Goal: Check status: Check status

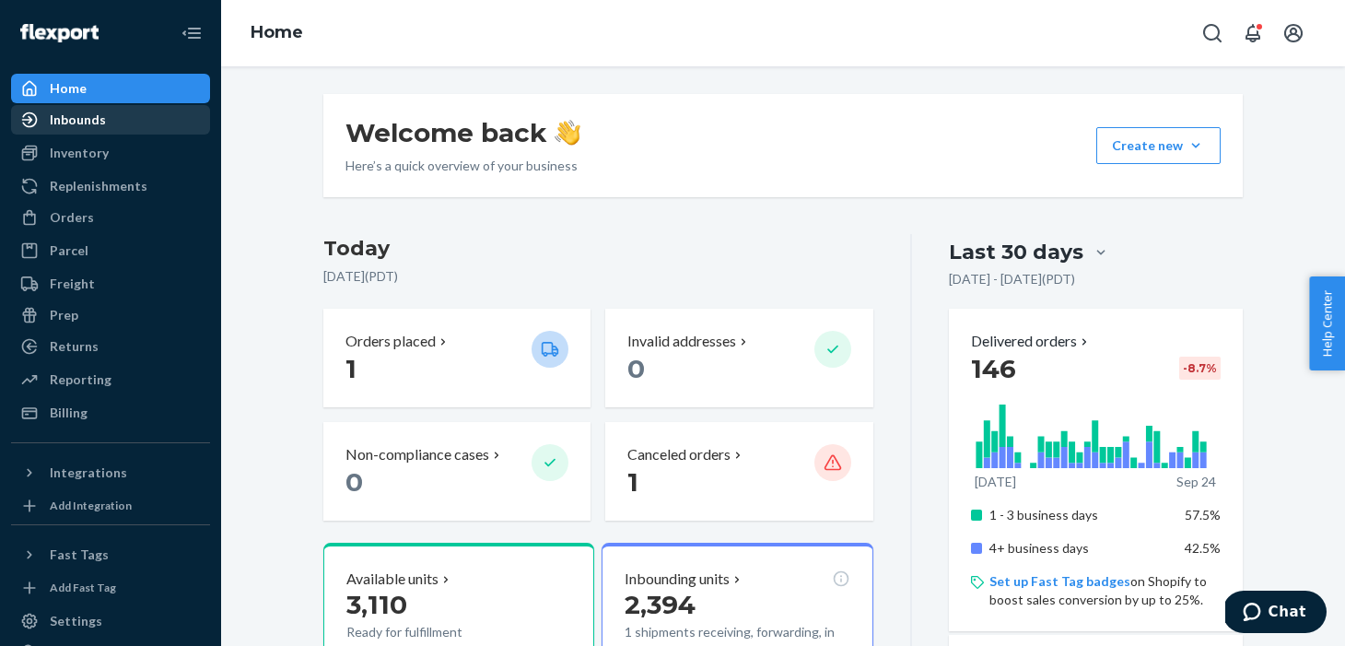
click at [130, 111] on div "Inbounds" at bounding box center [110, 120] width 195 height 26
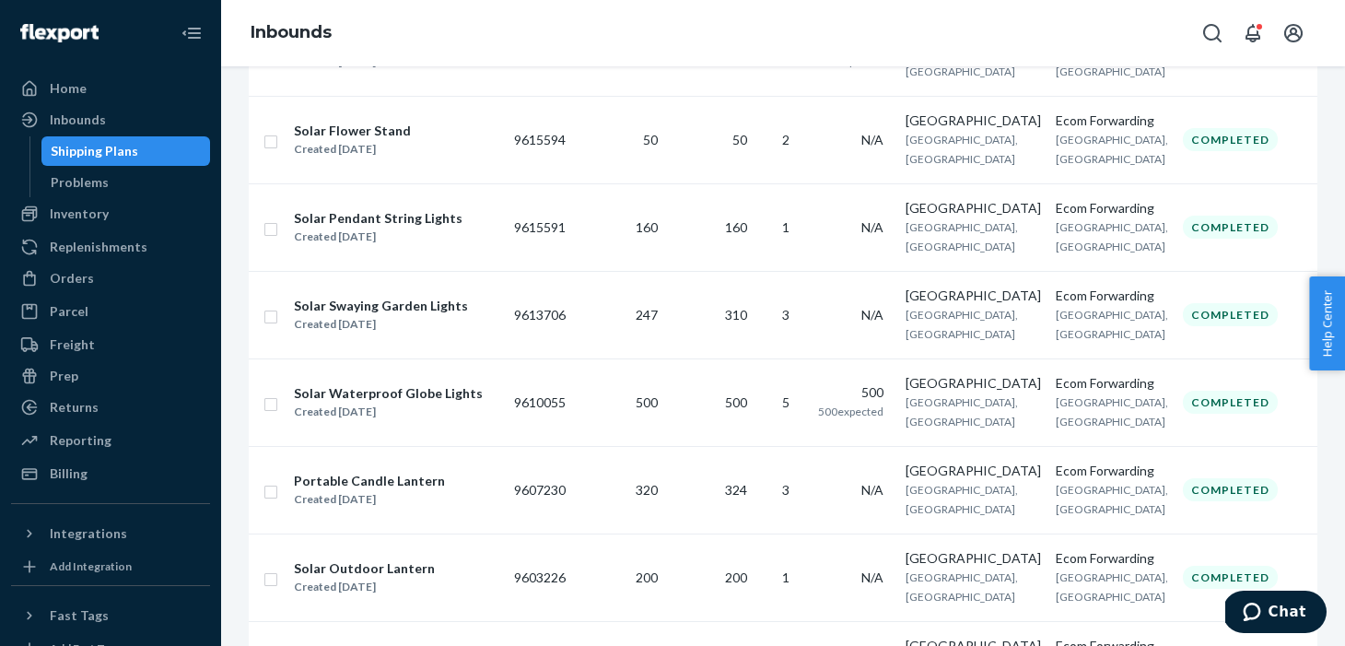
scroll to position [403, 0]
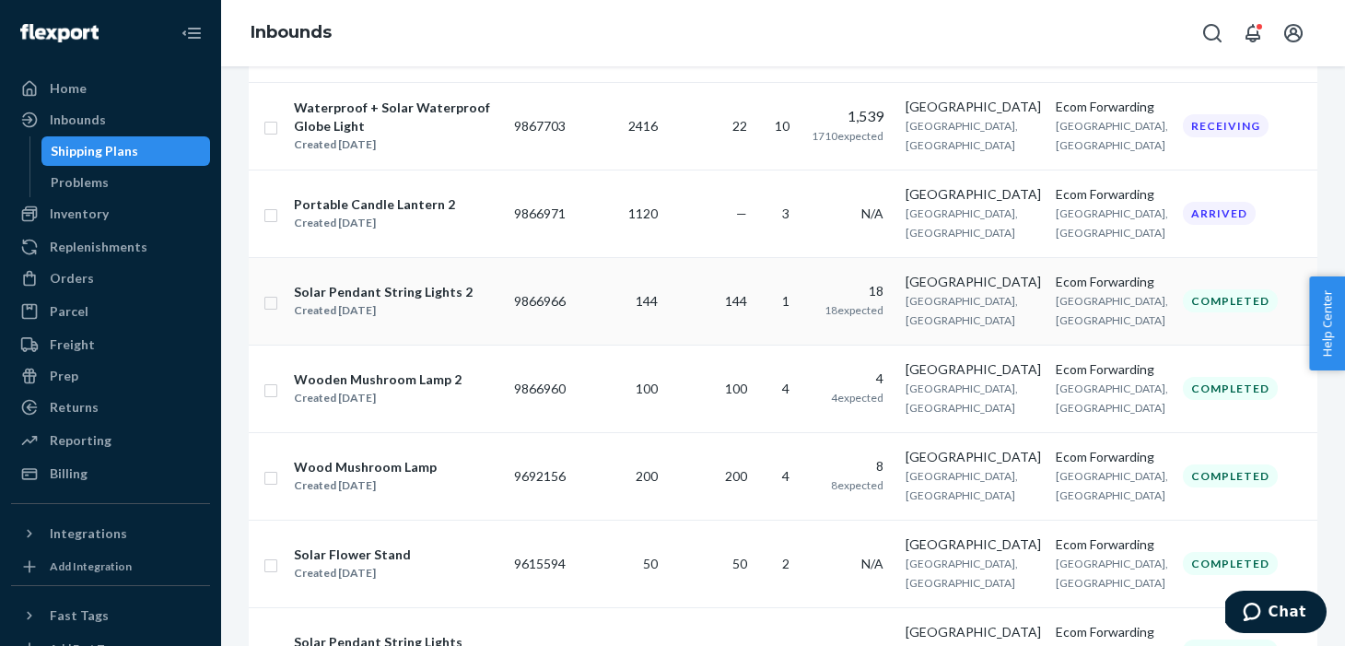
click at [556, 344] on td "9866966" at bounding box center [540, 301] width 66 height 88
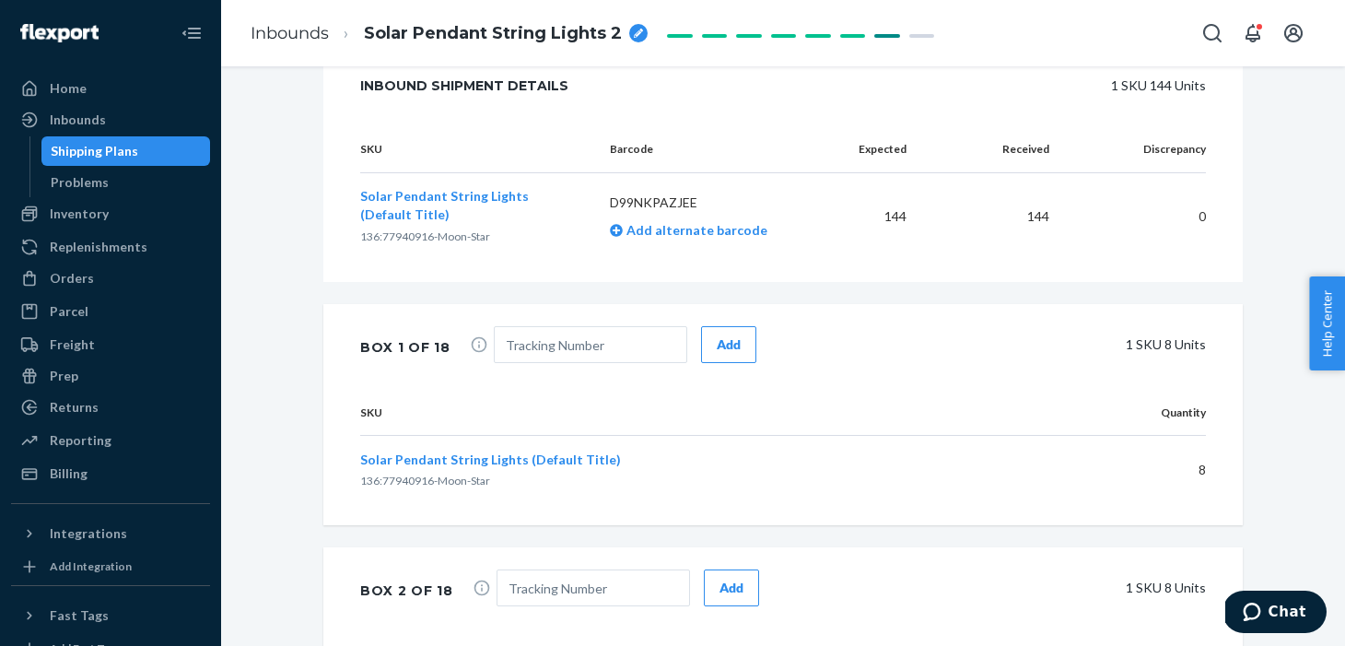
scroll to position [613, 0]
click at [84, 128] on div "Inbounds" at bounding box center [110, 120] width 195 height 26
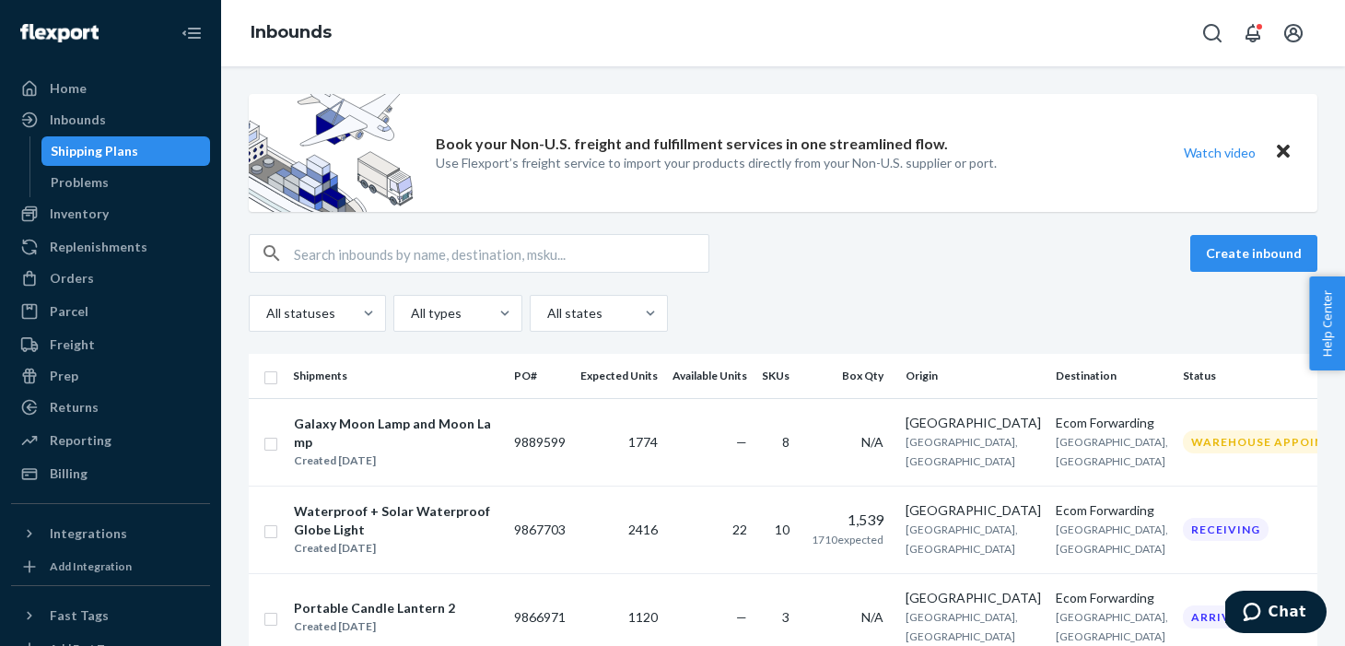
scroll to position [509, 0]
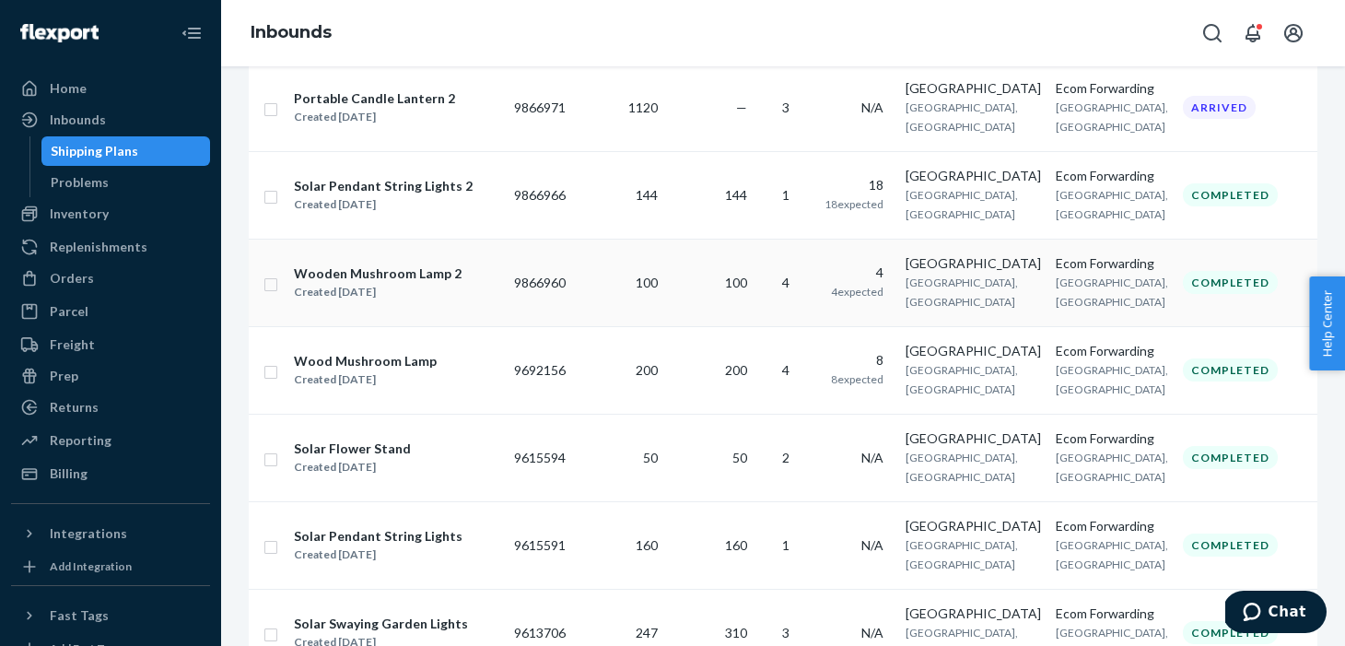
click at [559, 326] on td "9866960" at bounding box center [540, 283] width 66 height 88
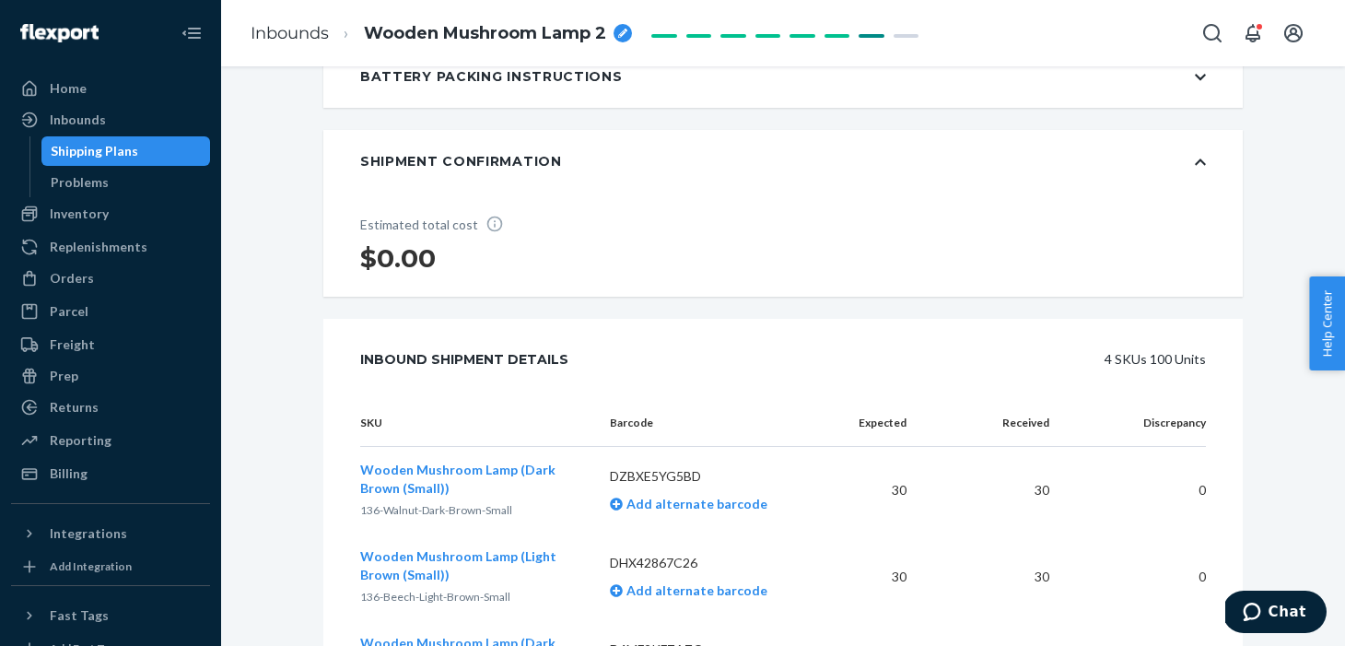
scroll to position [636, 0]
